Goal: Navigation & Orientation: Find specific page/section

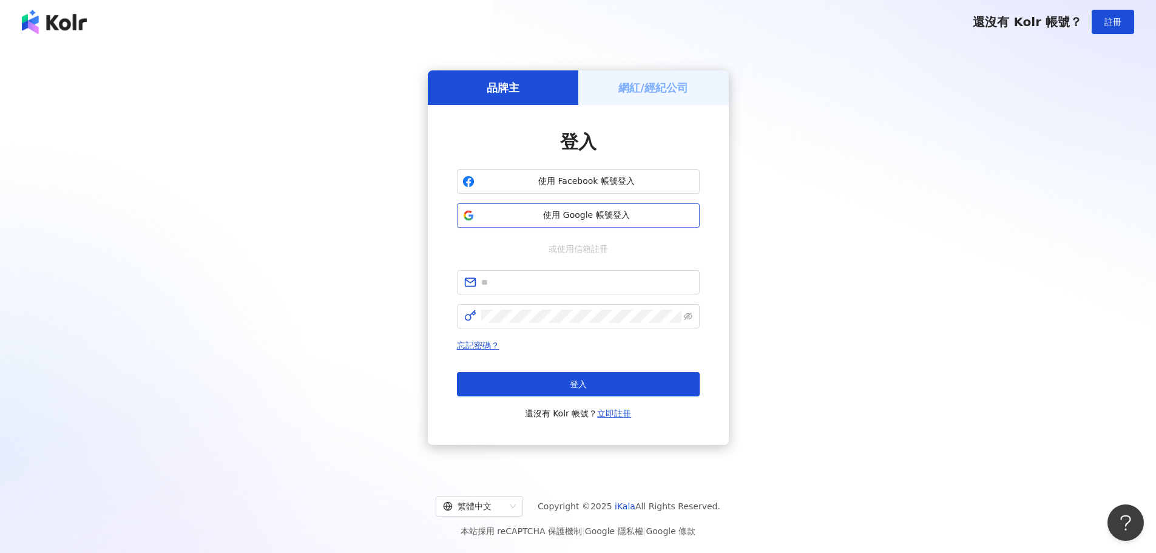
click at [616, 222] on button "使用 Google 帳號登入" at bounding box center [578, 215] width 243 height 24
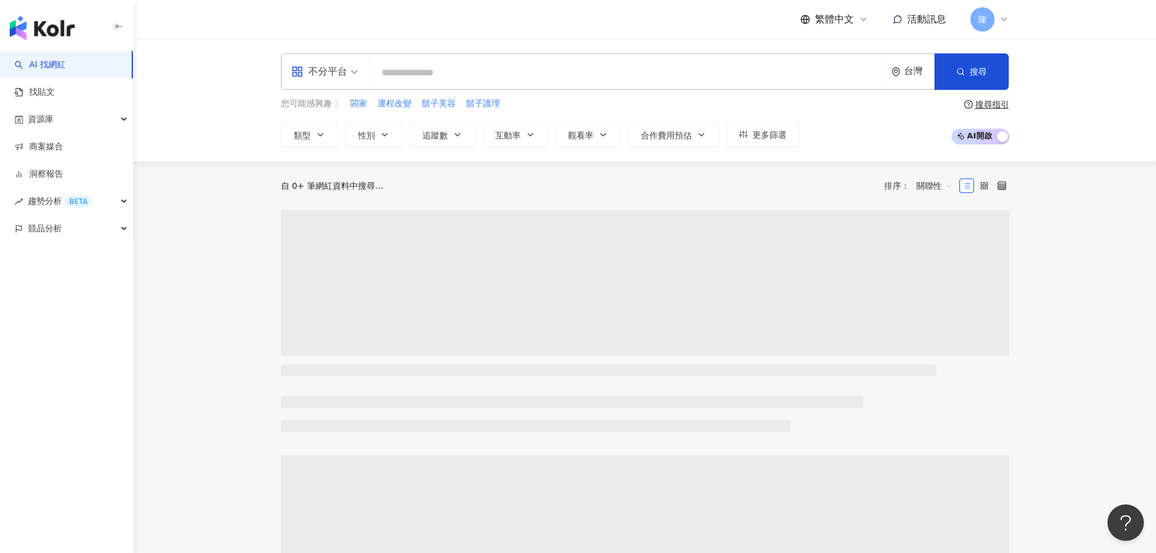
click at [943, 19] on span "活動訊息" at bounding box center [926, 19] width 39 height 12
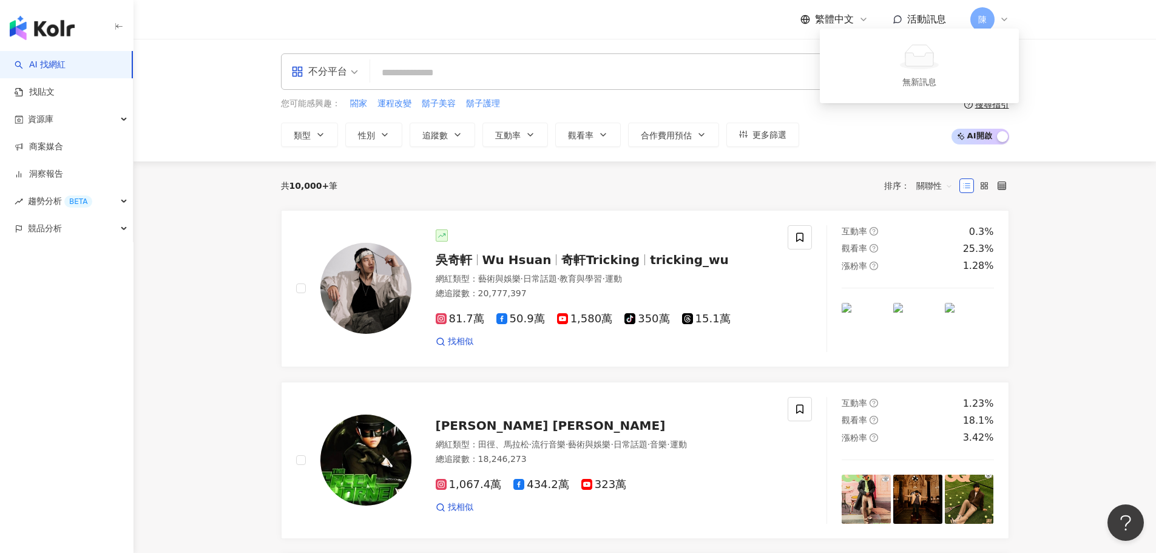
click at [943, 19] on span "活動訊息" at bounding box center [926, 19] width 39 height 12
